Goal: Ask a question

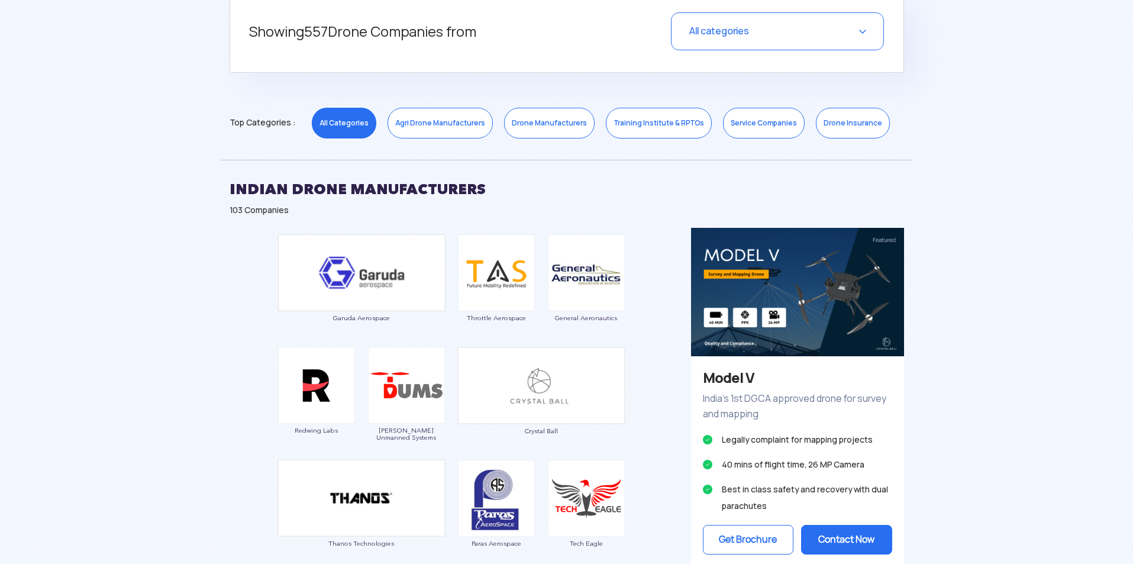
scroll to position [592, 0]
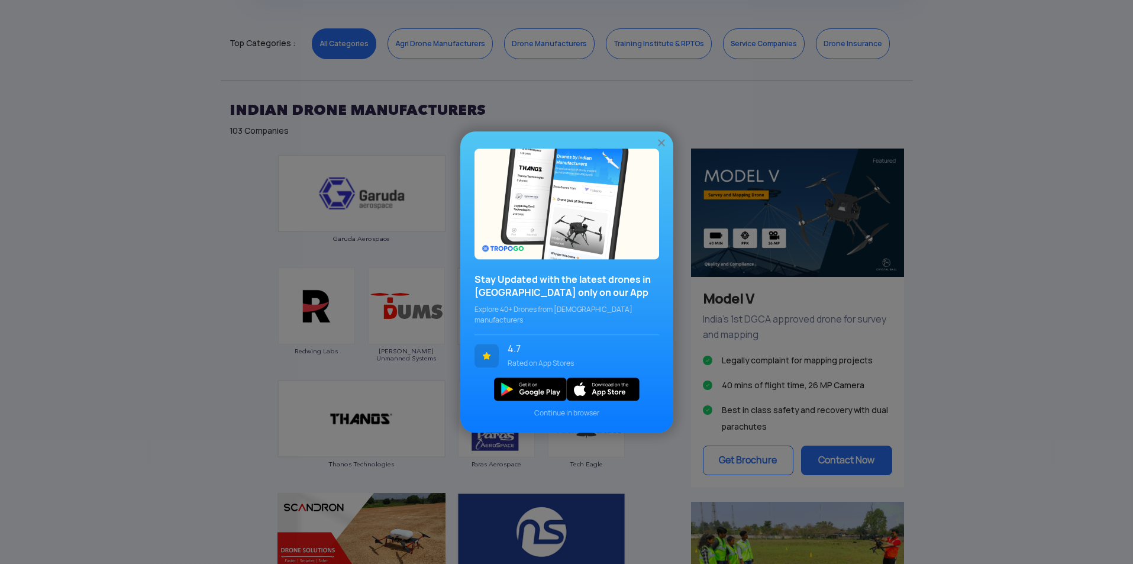
click at [663, 145] on img at bounding box center [662, 143] width 12 height 12
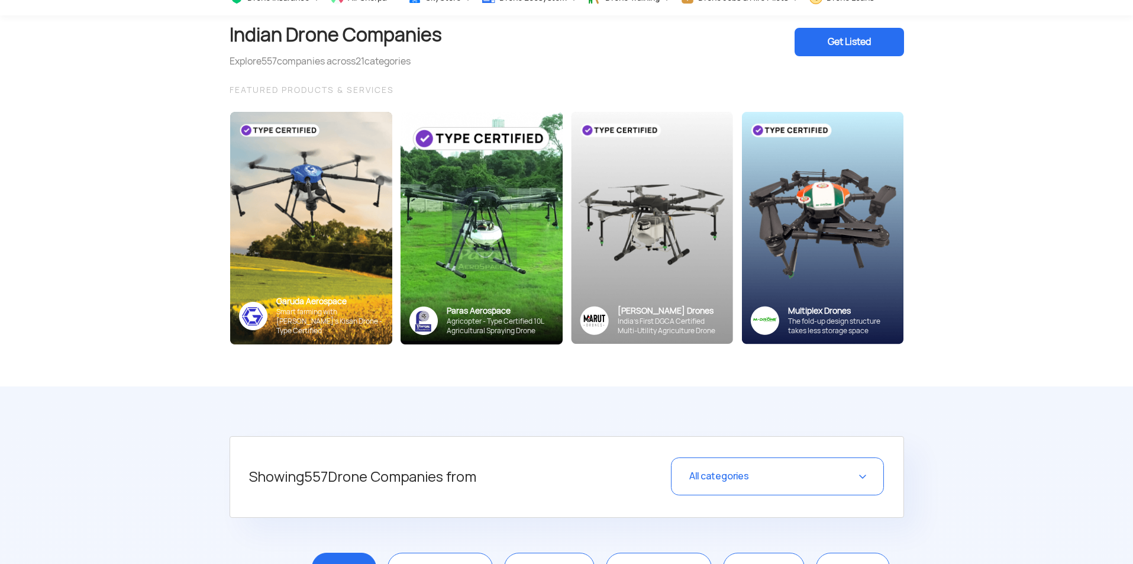
scroll to position [0, 0]
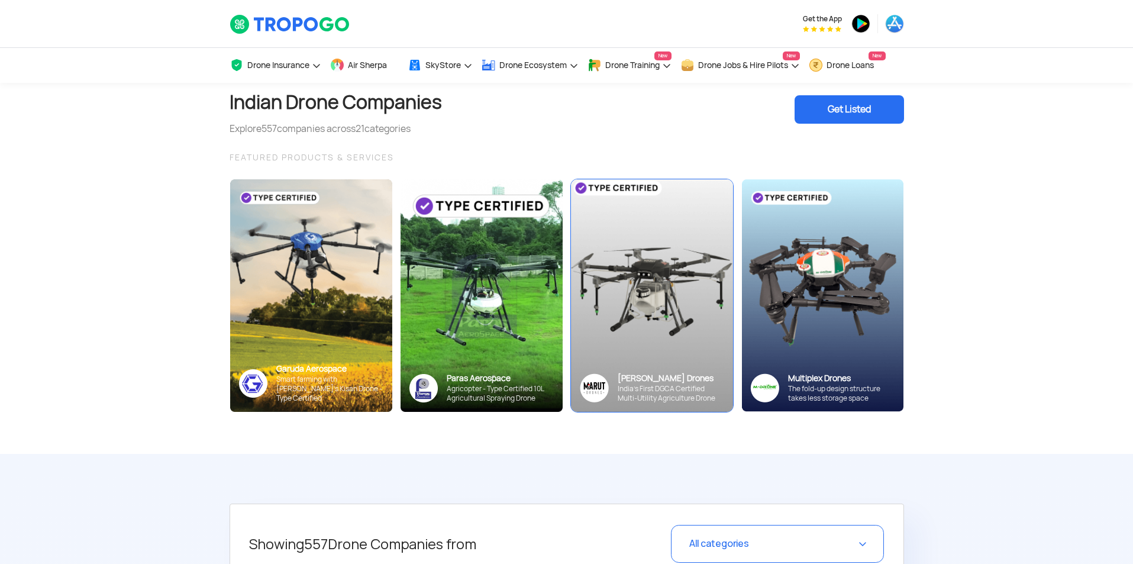
click at [676, 367] on div "[PERSON_NAME] Drones India’s First DGCA Certified Multi-Utility Agriculture Dro…" at bounding box center [652, 388] width 162 height 48
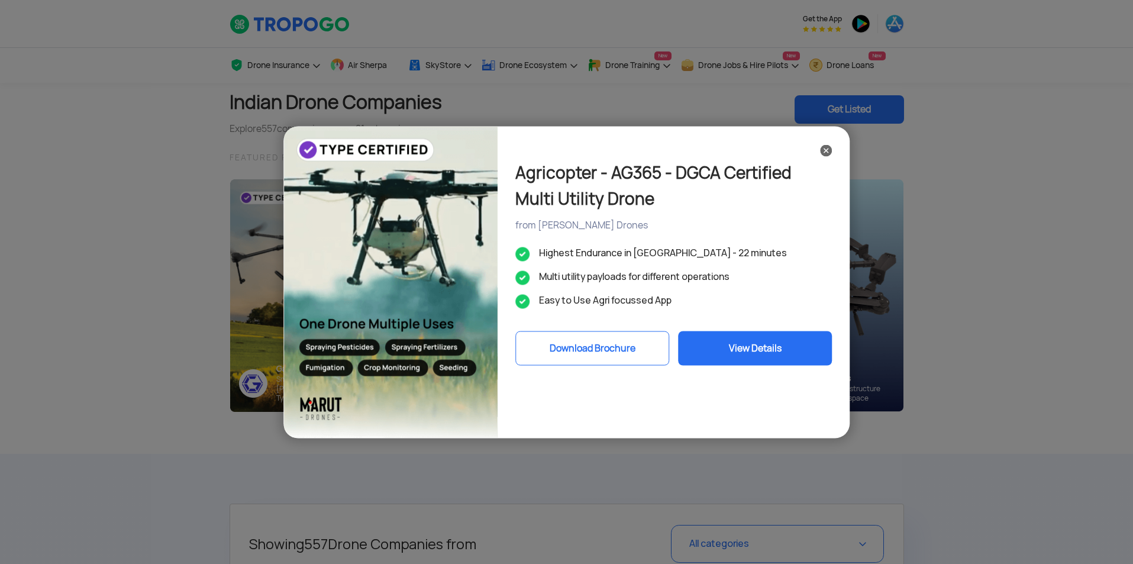
click at [734, 354] on button "View Details" at bounding box center [756, 348] width 154 height 34
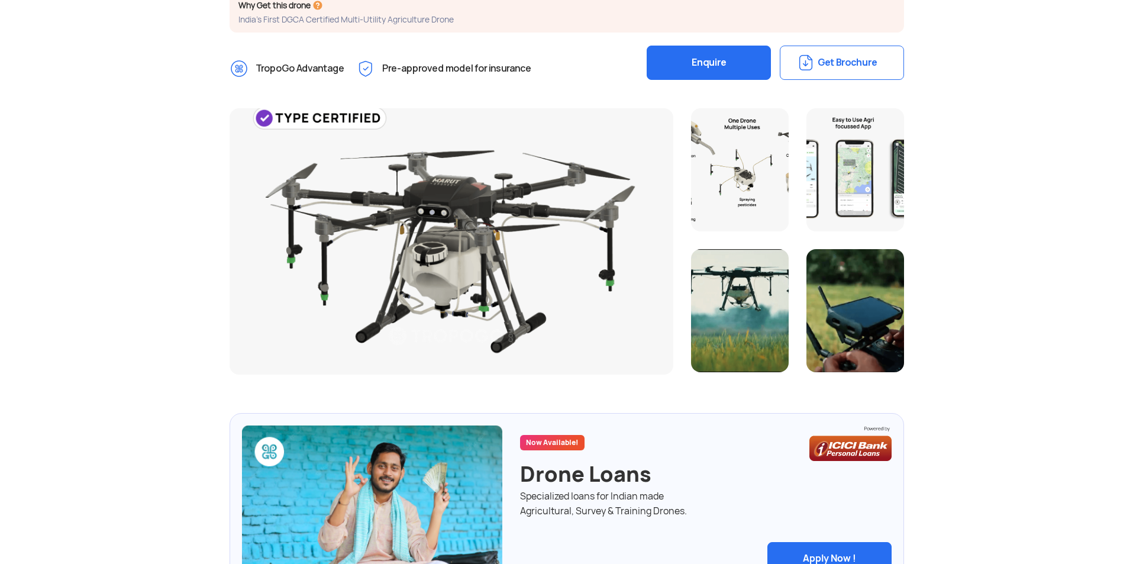
click at [730, 64] on button "Enquire" at bounding box center [709, 63] width 124 height 34
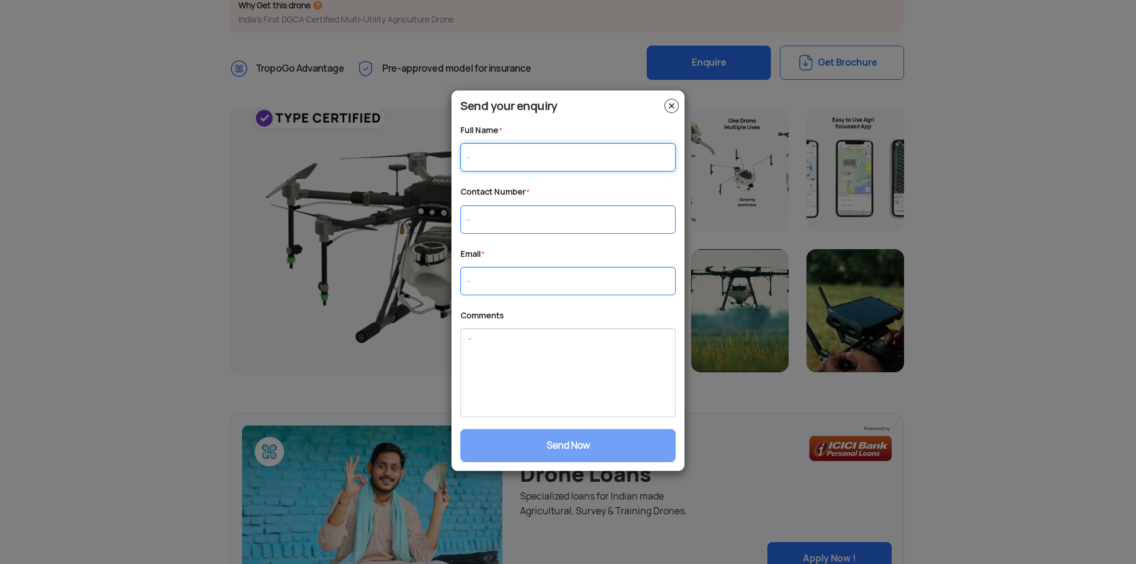
click at [557, 162] on input "text" at bounding box center [567, 157] width 215 height 28
type input "SUNIL"
type input "9018292932"
click at [529, 283] on input "text" at bounding box center [567, 281] width 215 height 28
type input "S"
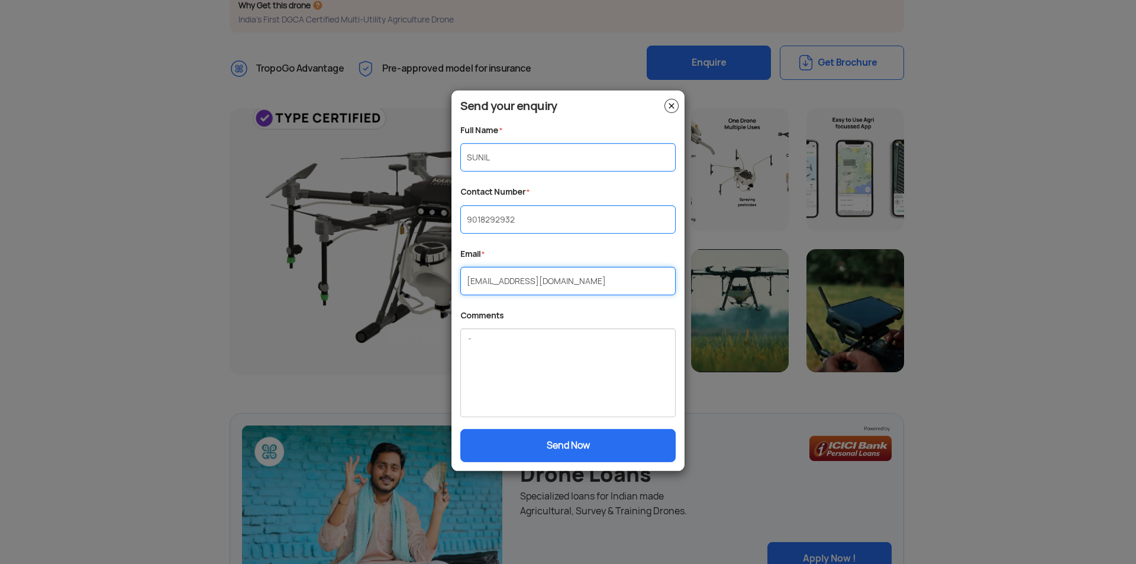
type input "SUPPORT@CYBORGINDIA.IN"
click at [543, 368] on textarea at bounding box center [567, 372] width 215 height 89
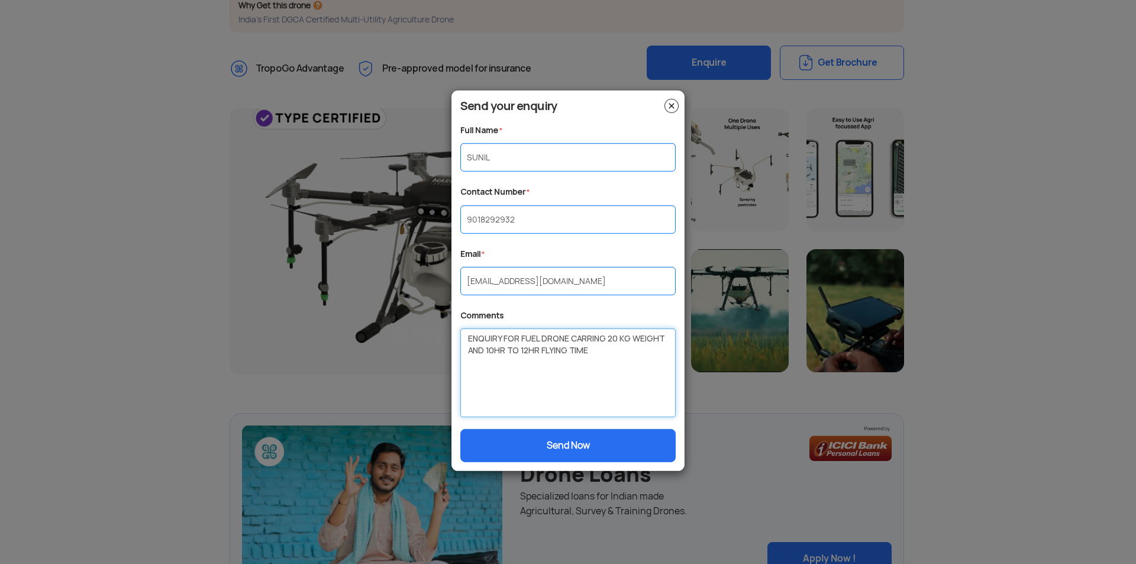
type textarea "ENQUIRY FOR FUEL DRONE CARRING 20 KG WEIGHT AND 10HR TO 12HR FLYING TIME"
click at [561, 454] on button "Send Now" at bounding box center [567, 445] width 215 height 33
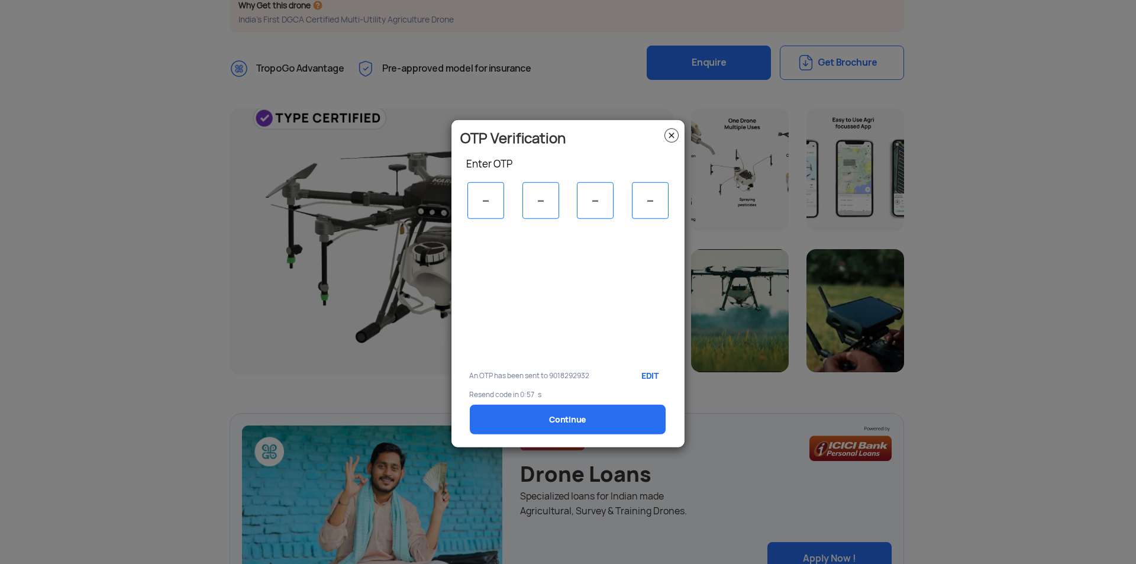
click at [672, 139] on img at bounding box center [671, 135] width 14 height 14
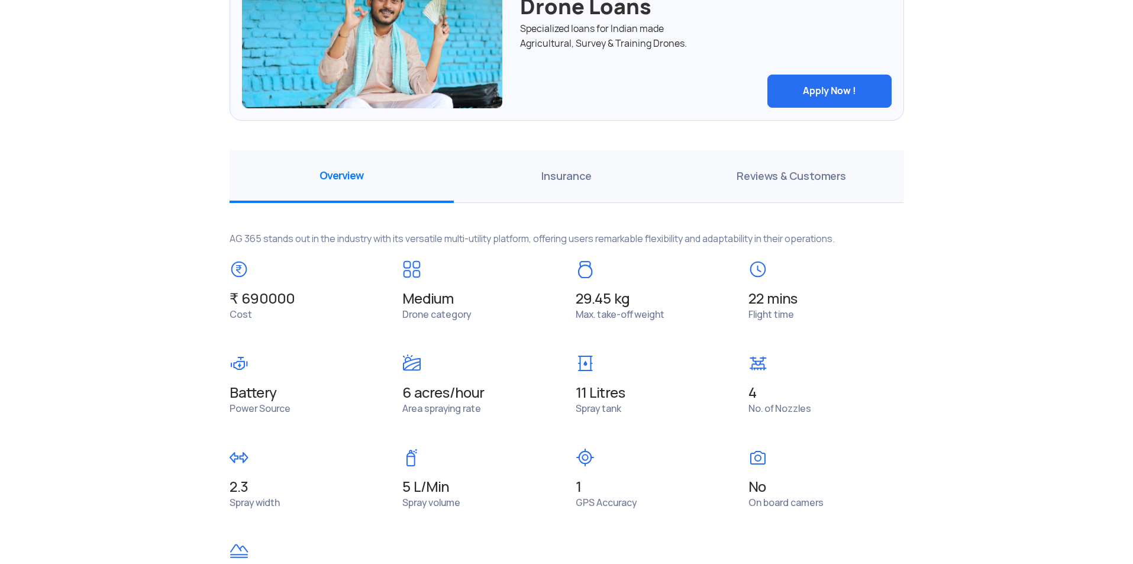
scroll to position [732, 0]
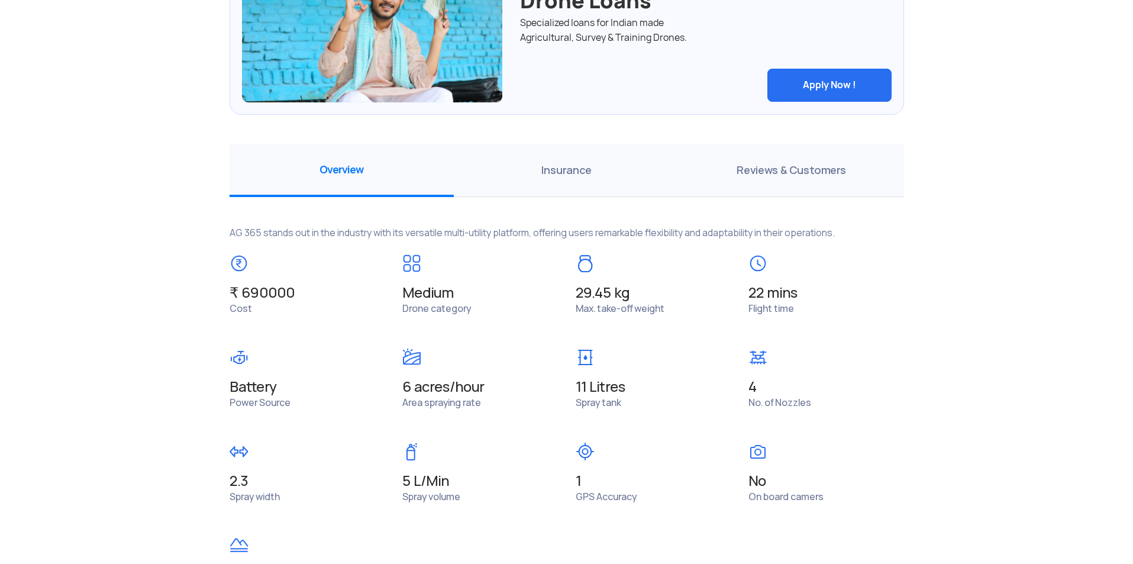
click at [587, 172] on span "Insurance" at bounding box center [566, 170] width 225 height 53
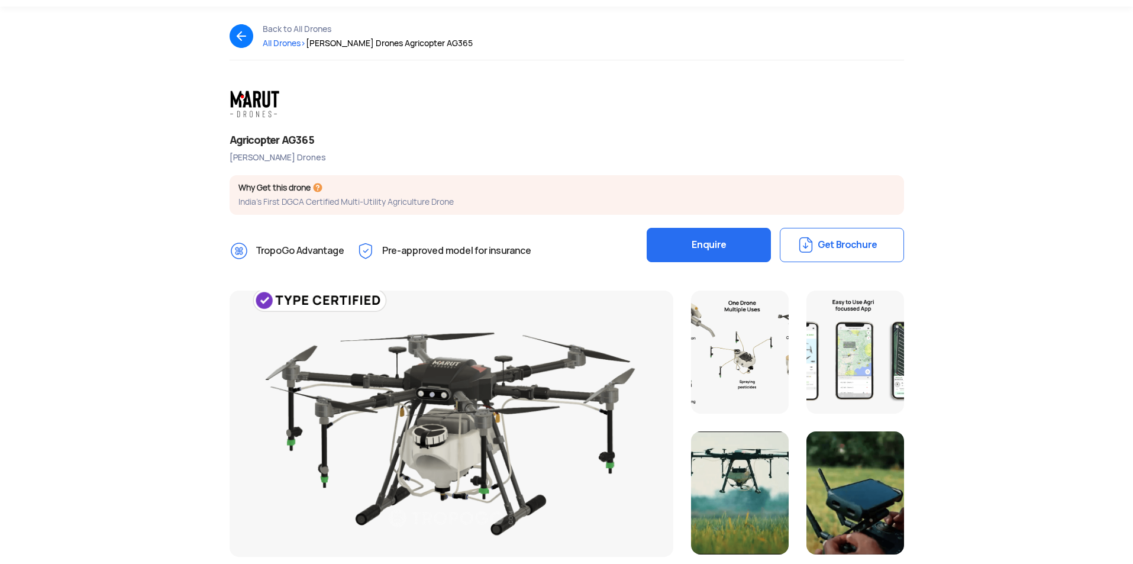
scroll to position [0, 0]
